Goal: Task Accomplishment & Management: Complete application form

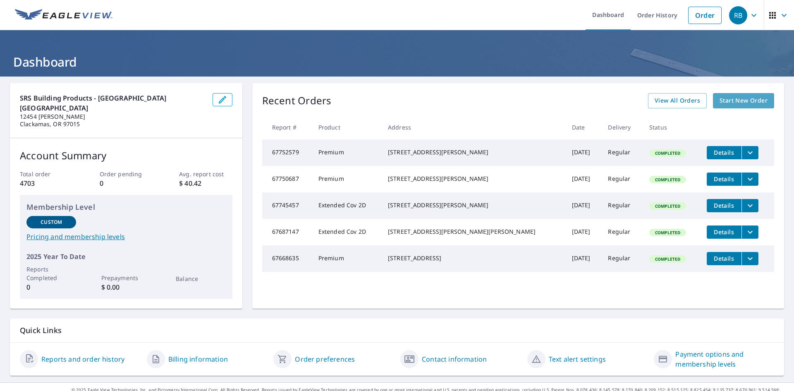
click at [725, 97] on span "Start New Order" at bounding box center [744, 101] width 48 height 10
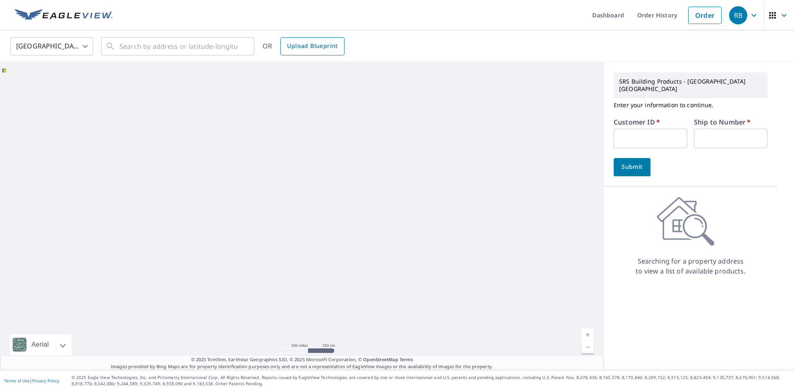
click at [327, 47] on span "Upload Blueprint" at bounding box center [312, 46] width 50 height 10
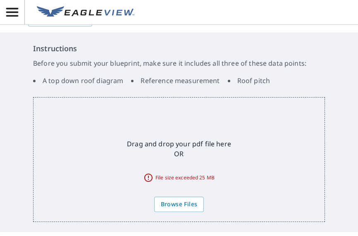
scroll to position [83, 0]
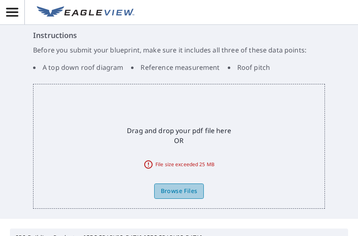
click at [170, 191] on span "Browse Files" at bounding box center [179, 191] width 37 height 10
click at [0, 0] on input "Browse Files" at bounding box center [0, 0] width 0 height 0
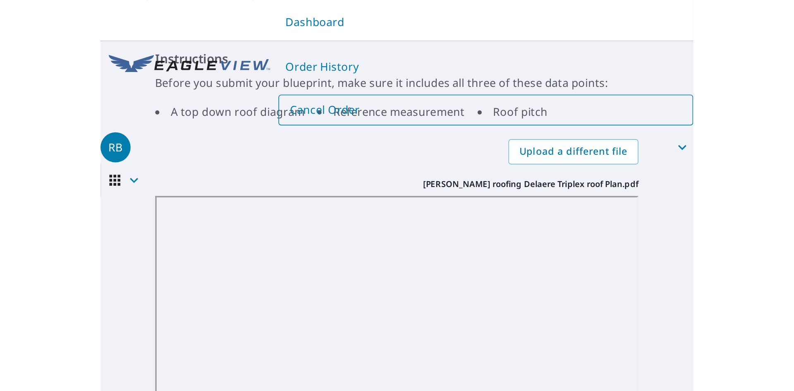
scroll to position [0, 0]
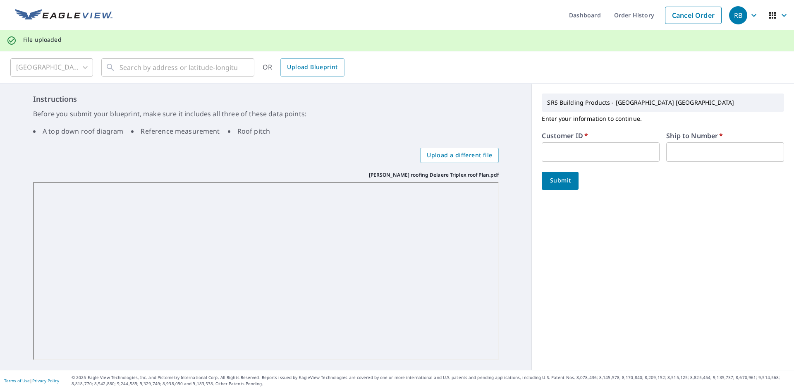
click at [574, 152] on input "text" at bounding box center [601, 151] width 118 height 19
paste input "S037345"
type input "S037345"
click at [674, 152] on input "text" at bounding box center [726, 151] width 118 height 19
type input "1"
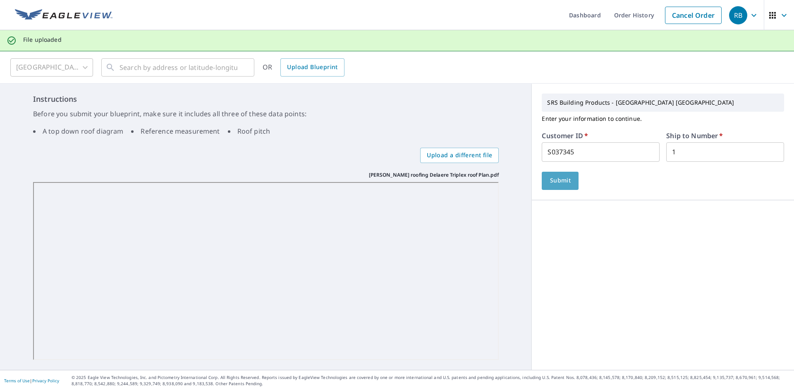
click at [555, 185] on span "Submit" at bounding box center [561, 180] width 24 height 10
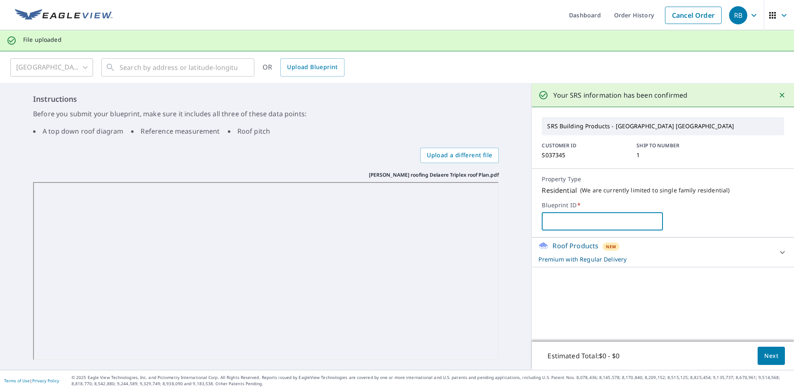
click at [570, 219] on input "text" at bounding box center [602, 221] width 121 height 23
click at [559, 226] on input "text" at bounding box center [602, 221] width 121 height 23
type input "Delaere"
click at [724, 247] on div "Roof Products New Premium with Regular Delivery" at bounding box center [656, 252] width 234 height 23
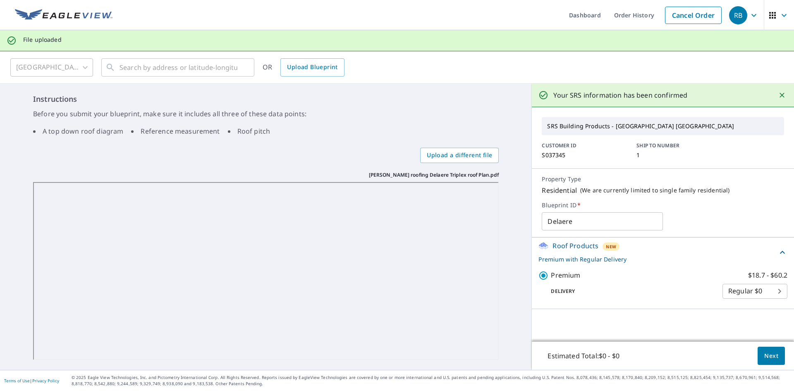
click at [724, 247] on div "Roof Products New Premium with Regular Delivery" at bounding box center [658, 252] width 239 height 23
click at [771, 356] on span "Next" at bounding box center [772, 356] width 14 height 10
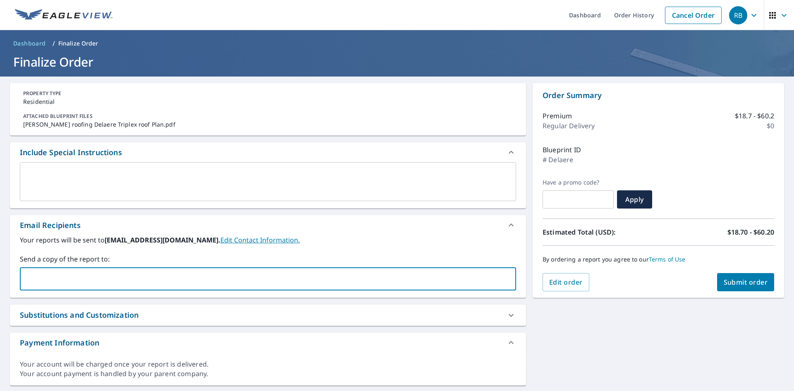
click at [181, 275] on input "text" at bounding box center [262, 279] width 477 height 16
type input "[EMAIL_ADDRESS][PERSON_NAME][DOMAIN_NAME]"
paste input "[EMAIL_ADDRESS][DOMAIN_NAME]"
type input "[EMAIL_ADDRESS][DOMAIN_NAME]"
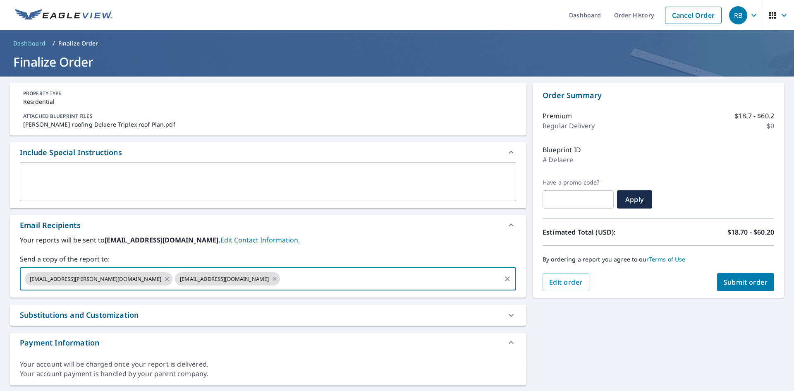
click at [754, 279] on span "Submit order" at bounding box center [746, 282] width 44 height 9
